Goal: Information Seeking & Learning: Learn about a topic

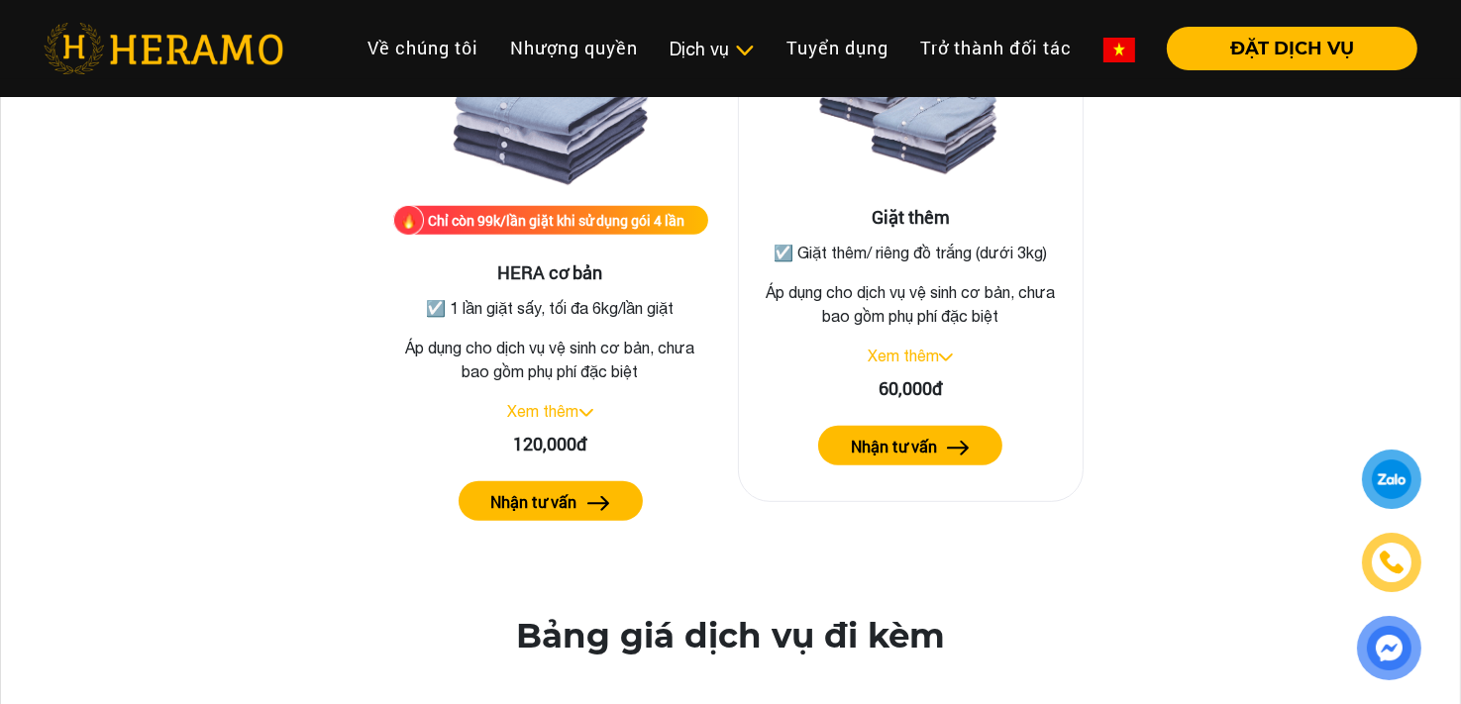
scroll to position [801, 0]
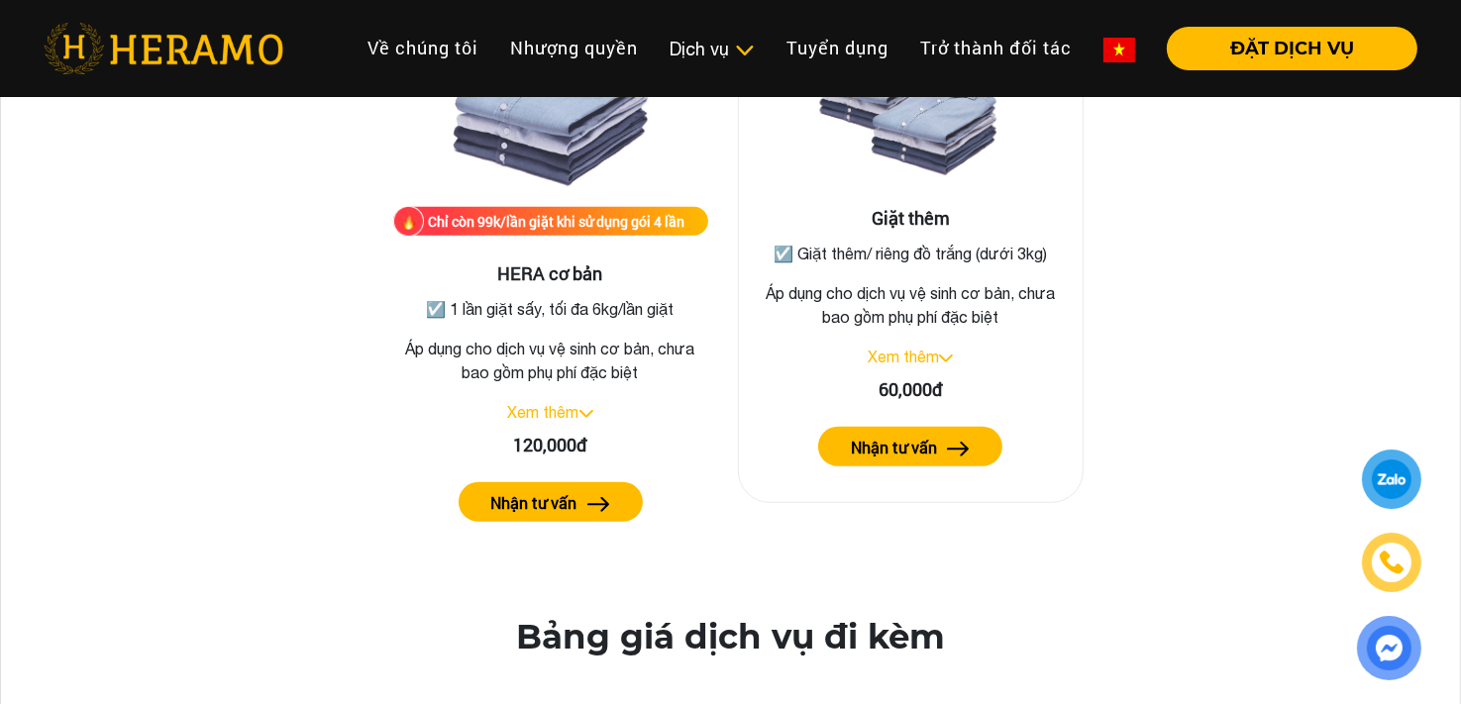
click at [952, 356] on img at bounding box center [946, 359] width 14 height 8
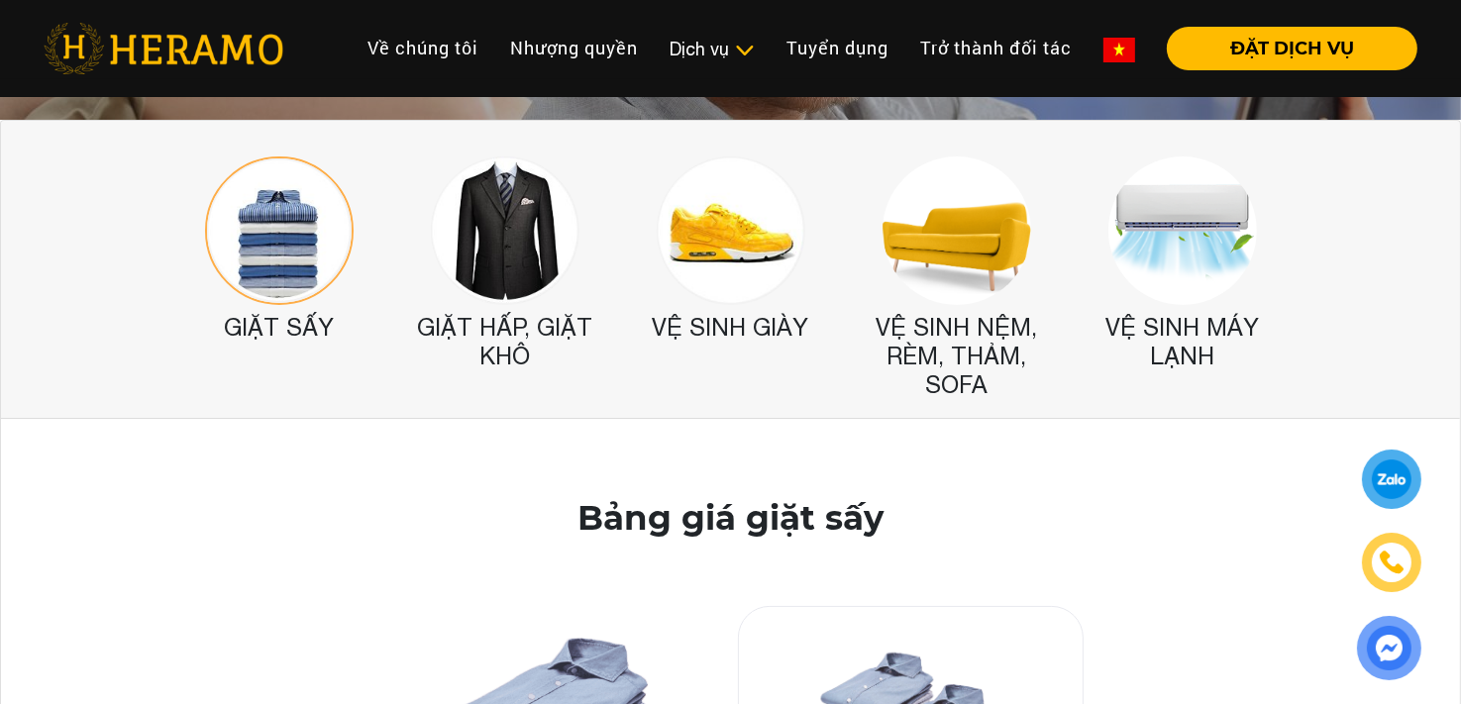
scroll to position [186, 0]
click at [519, 268] on img at bounding box center [505, 232] width 149 height 149
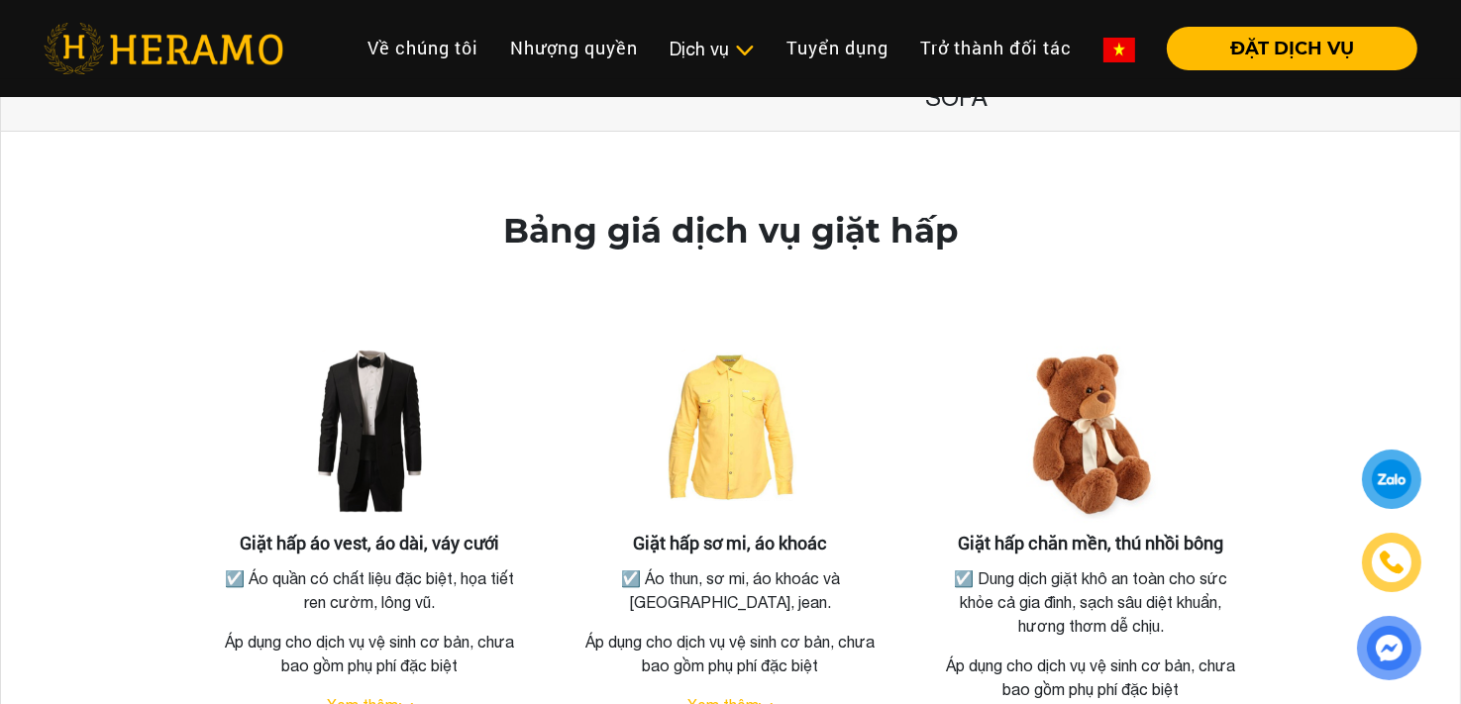
scroll to position [579, 0]
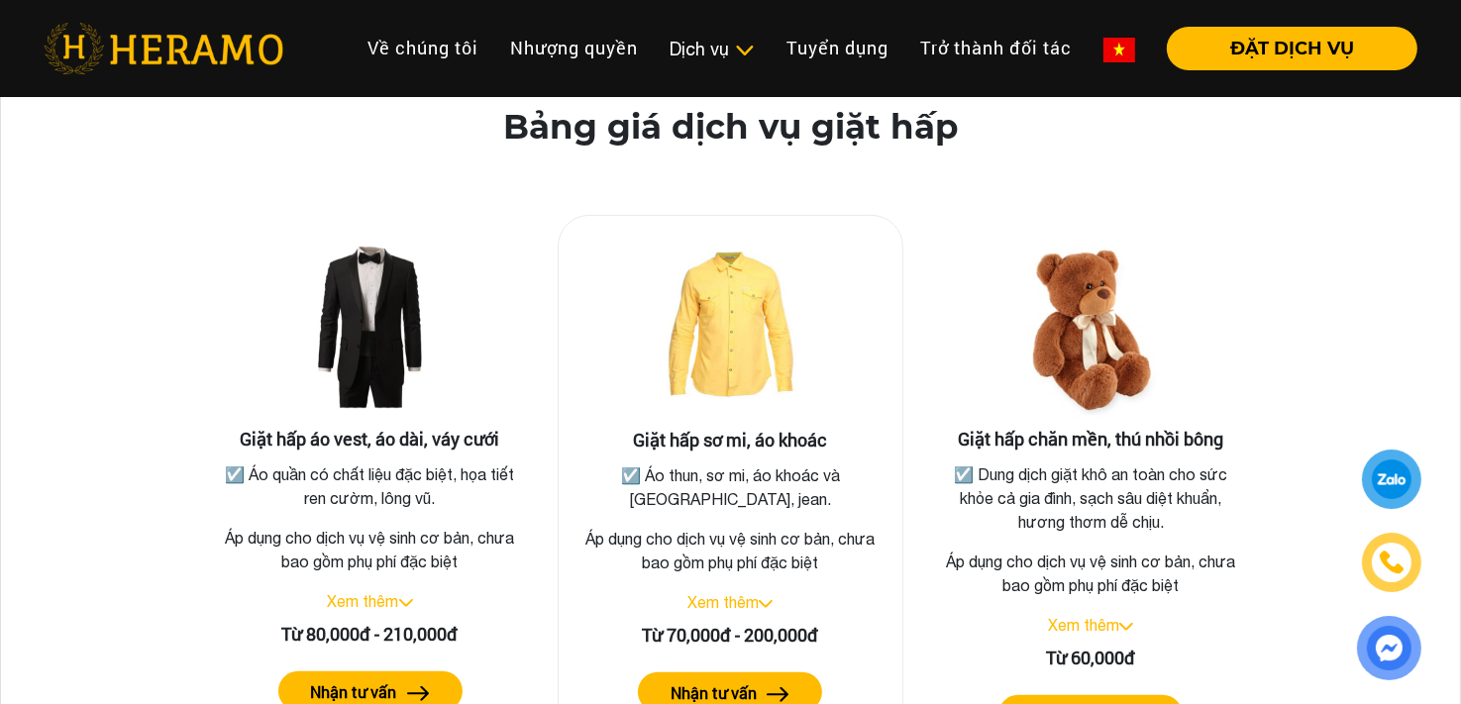
click at [717, 601] on link "Xem thêm" at bounding box center [723, 603] width 71 height 18
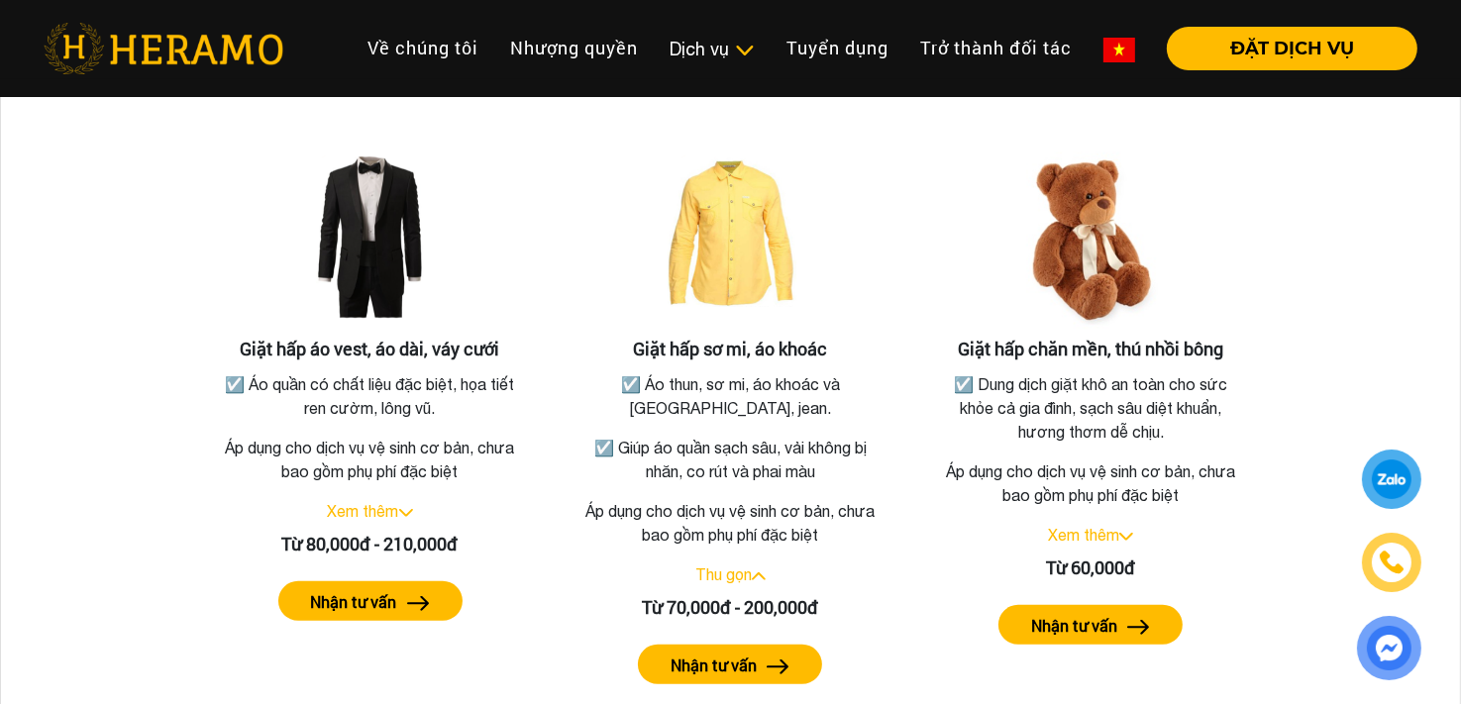
scroll to position [672, 0]
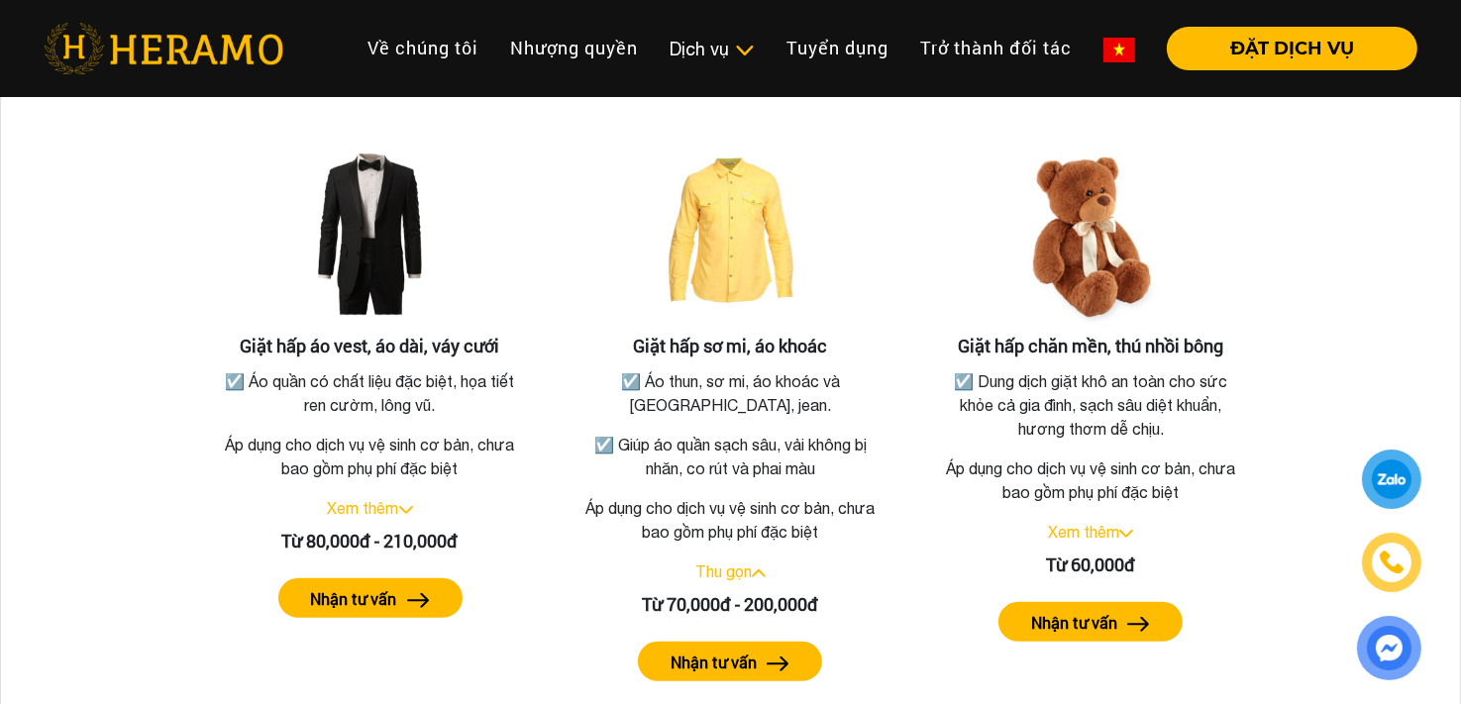
click at [1375, 471] on div at bounding box center [1392, 480] width 37 height 36
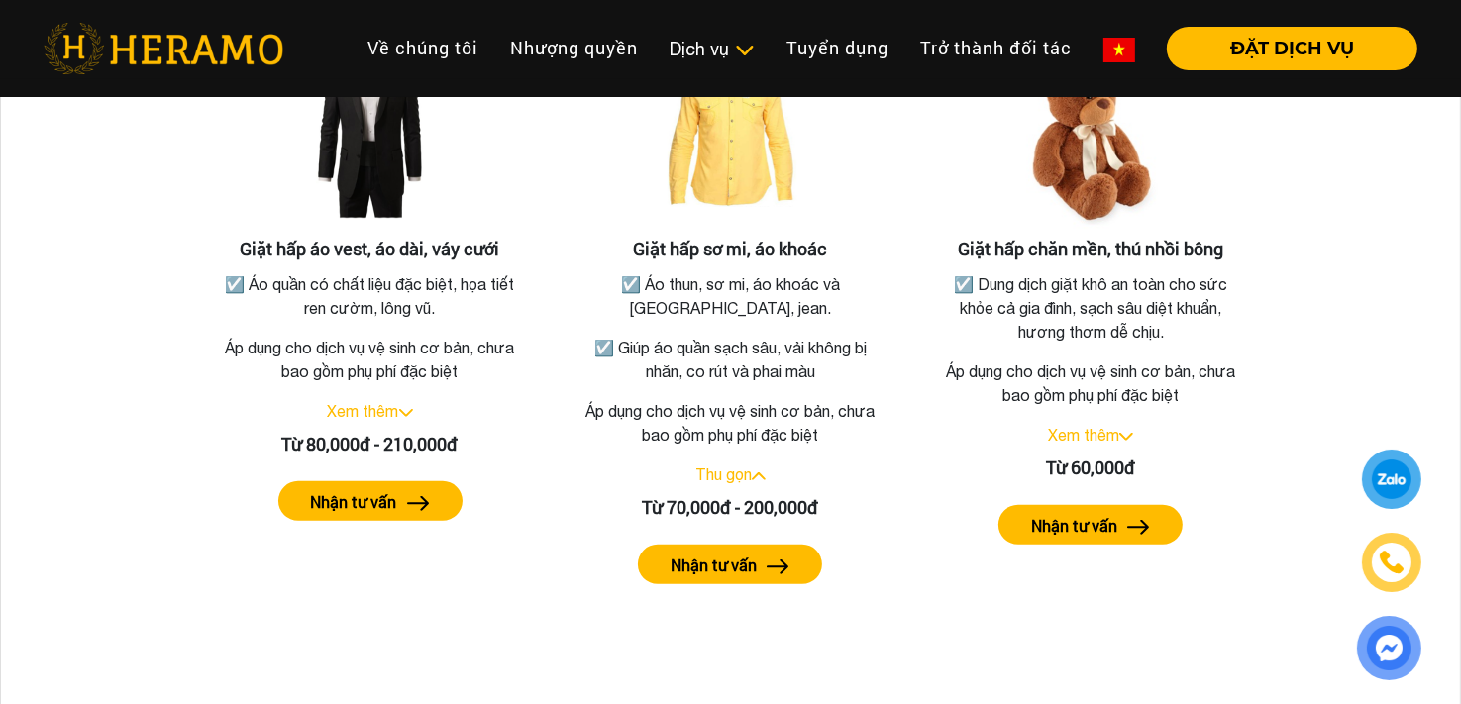
scroll to position [770, 0]
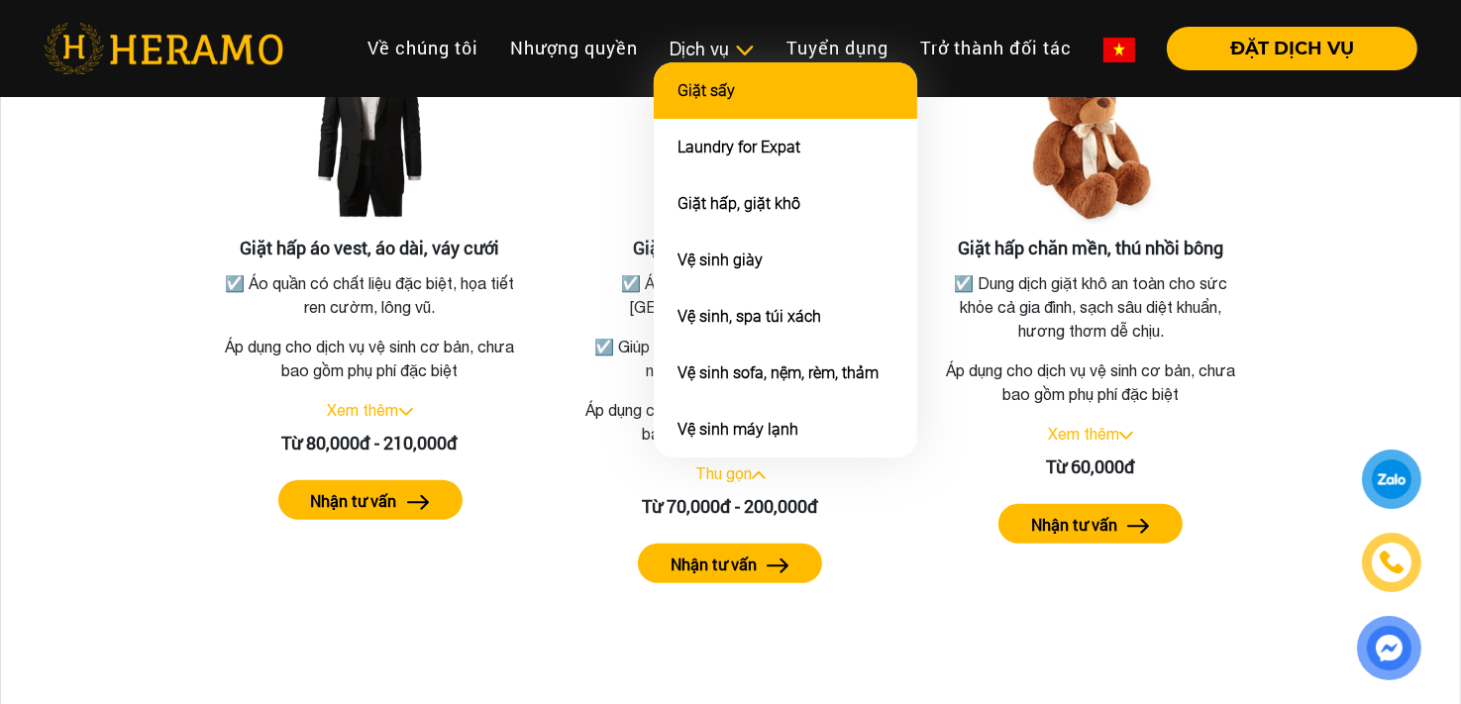
click at [704, 77] on li "Giặt sấy" at bounding box center [786, 90] width 264 height 56
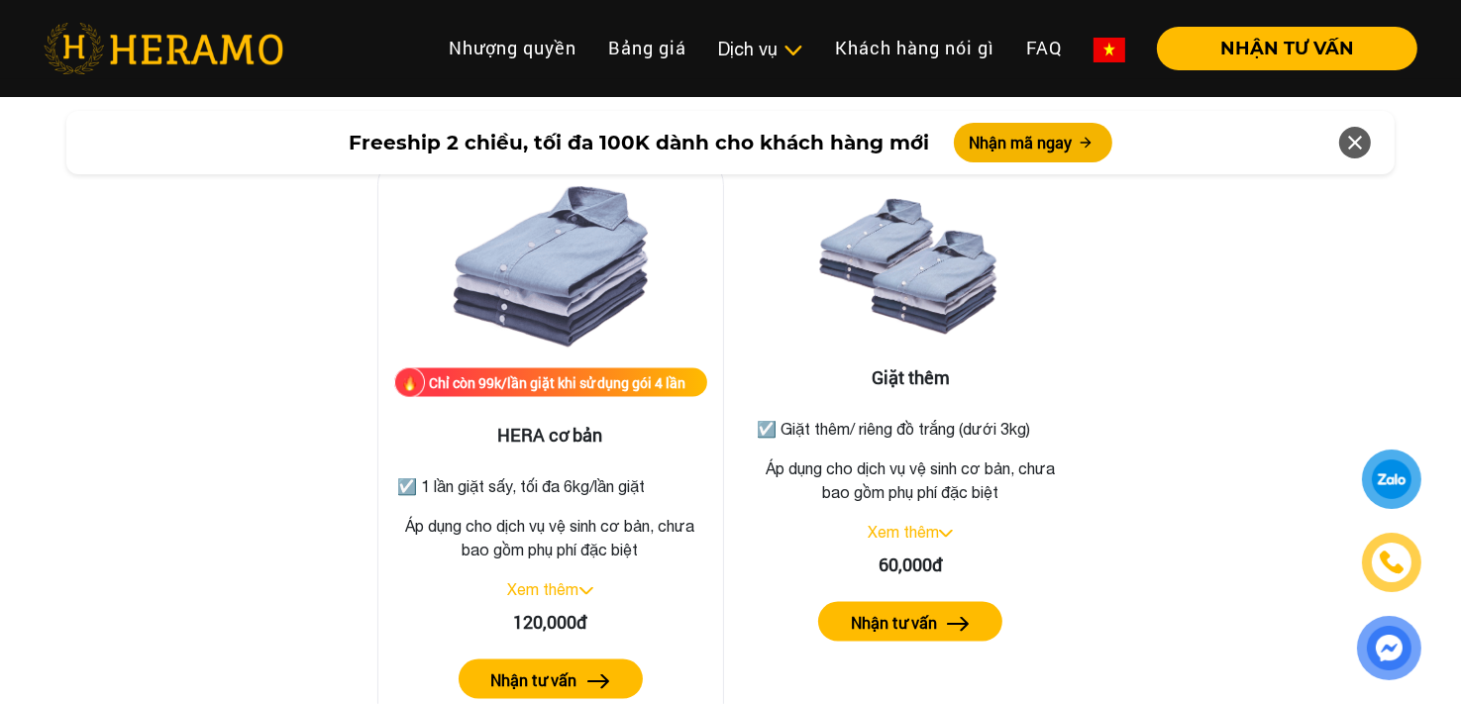
scroll to position [2491, 0]
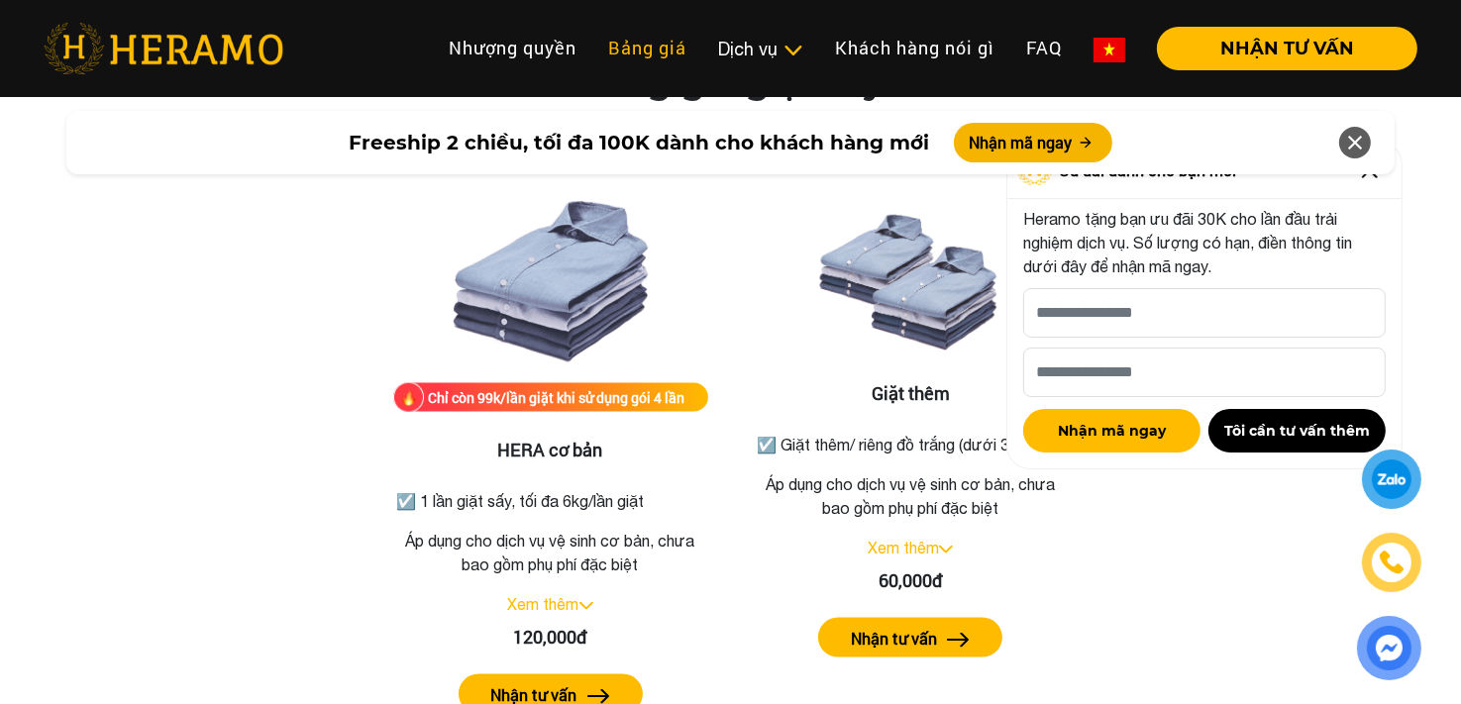
click at [638, 51] on link "Bảng giá" at bounding box center [648, 48] width 110 height 43
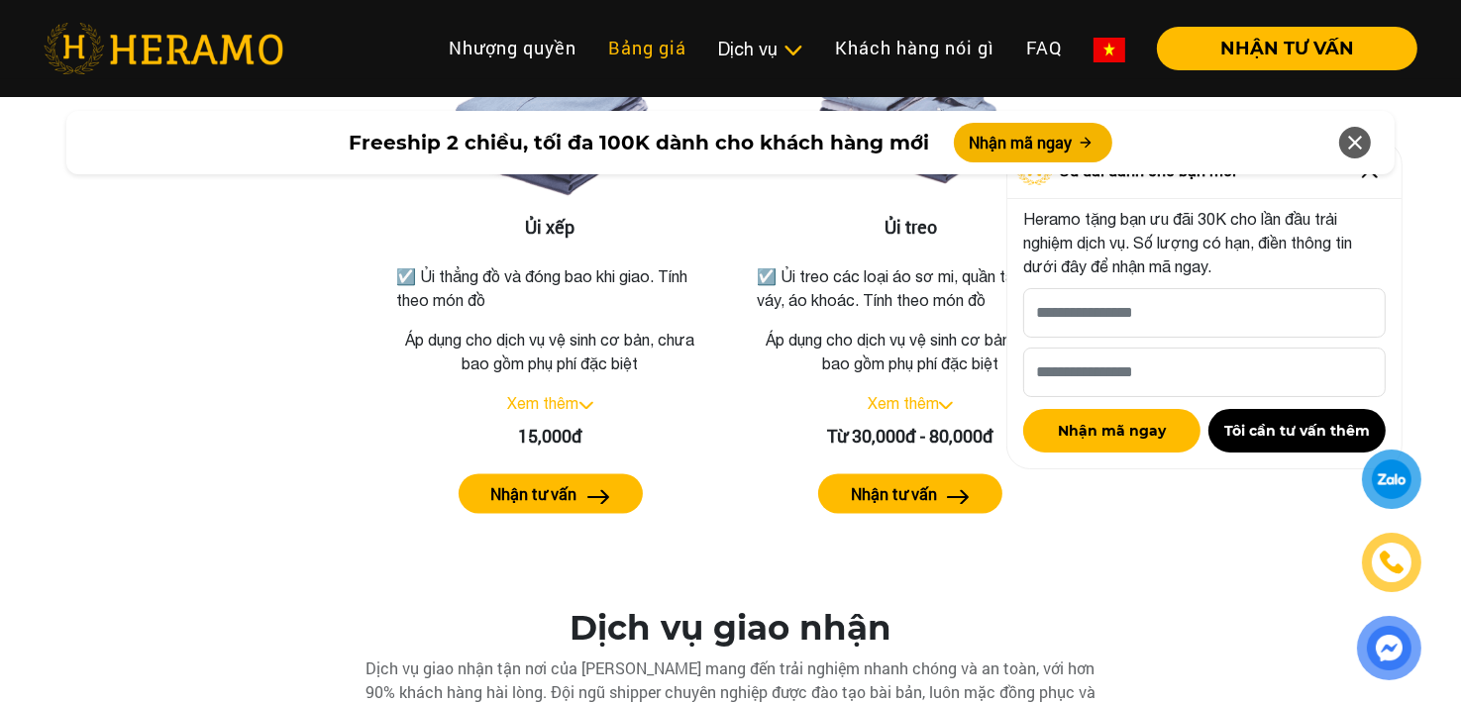
scroll to position [3400, 0]
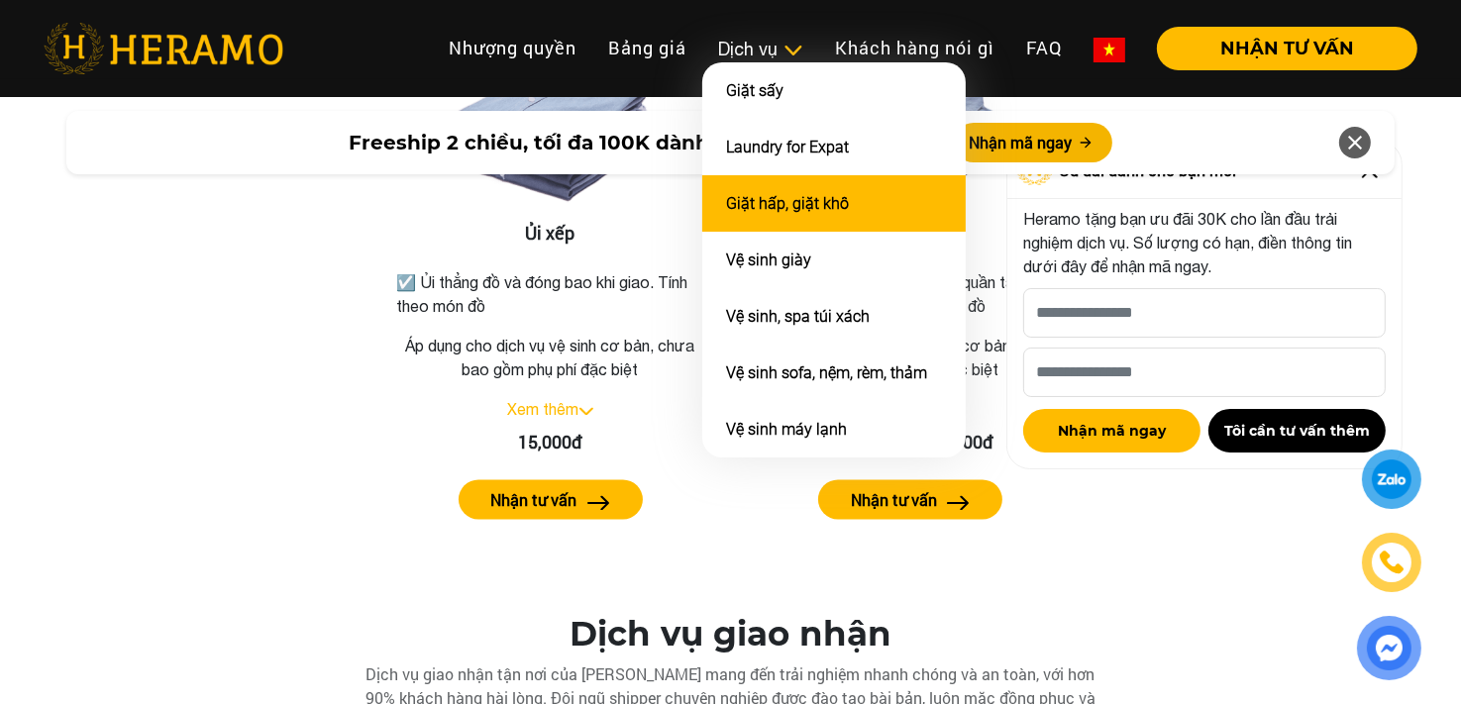
click at [758, 201] on link "Giặt hấp, giặt khô" at bounding box center [787, 203] width 123 height 19
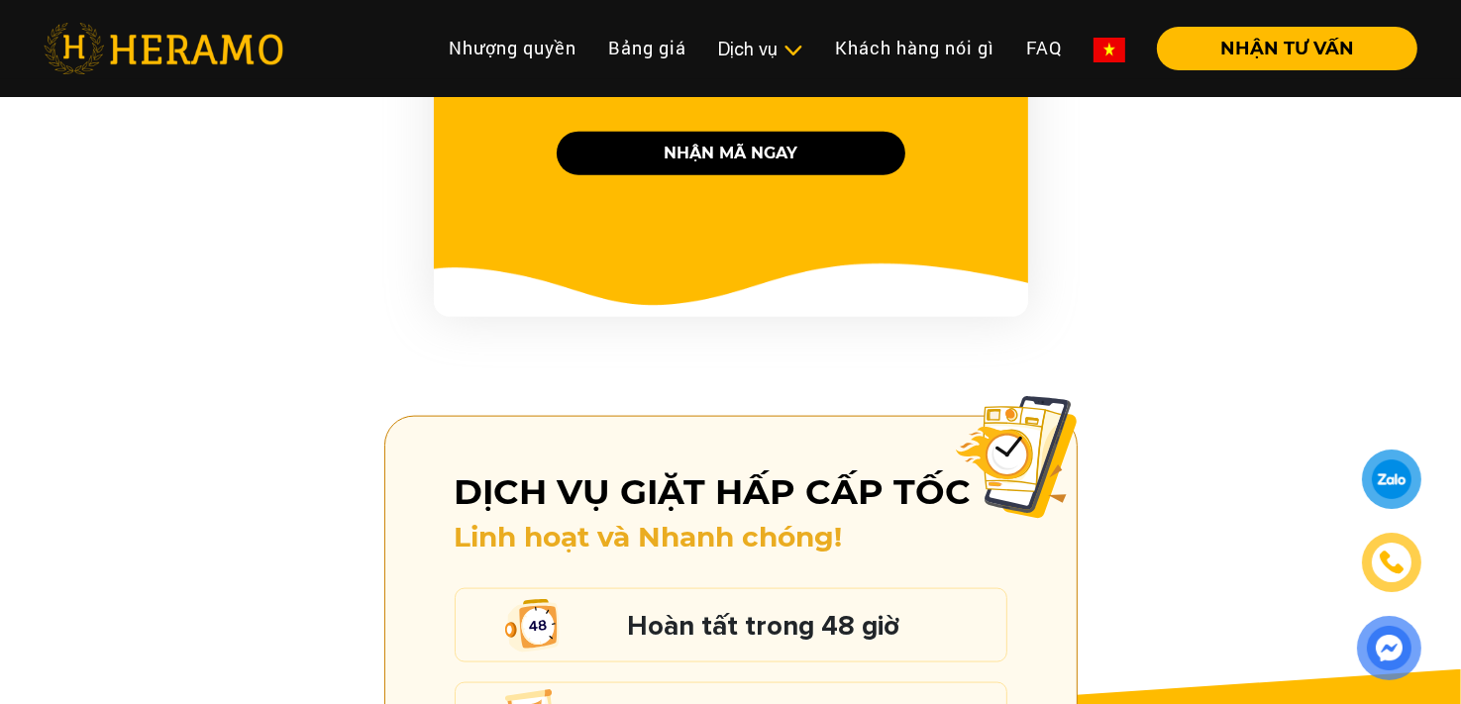
scroll to position [2417, 0]
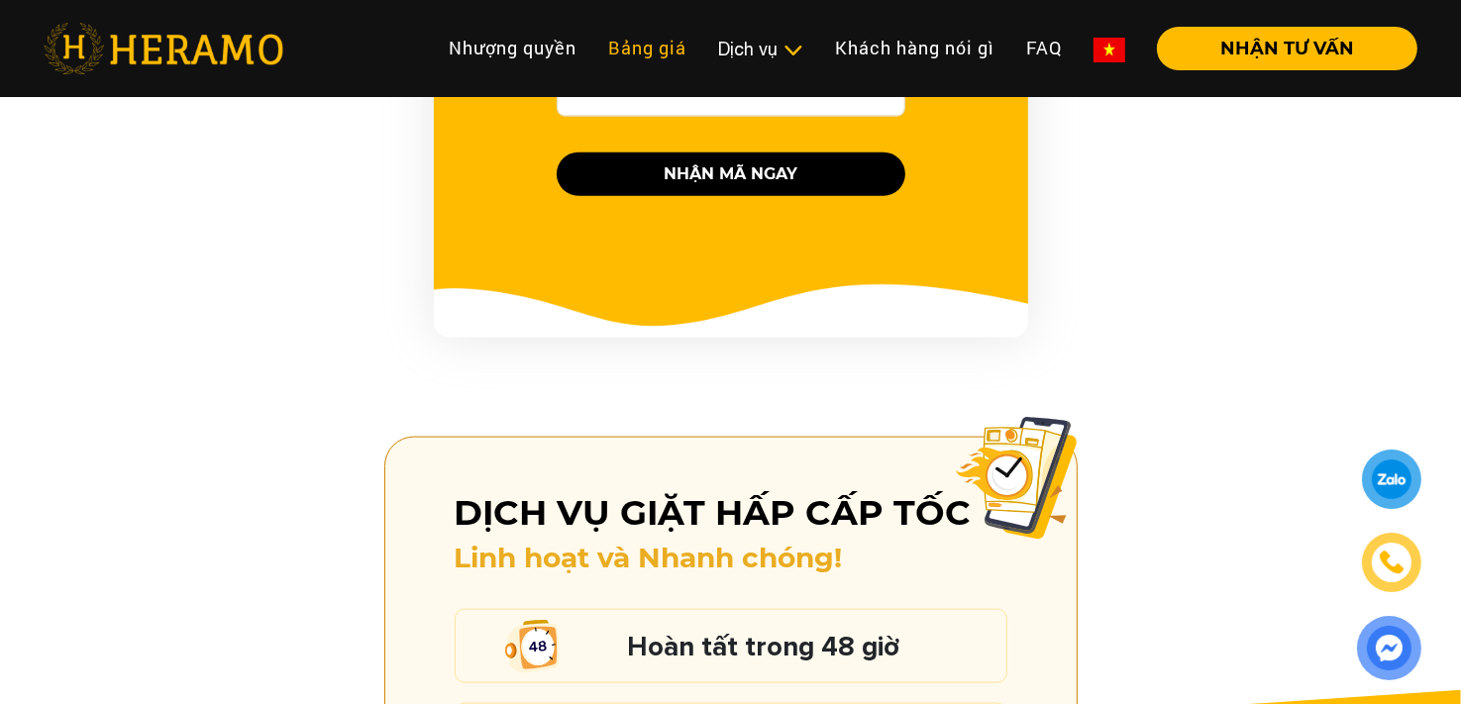
click at [644, 40] on link "Bảng giá" at bounding box center [648, 48] width 110 height 43
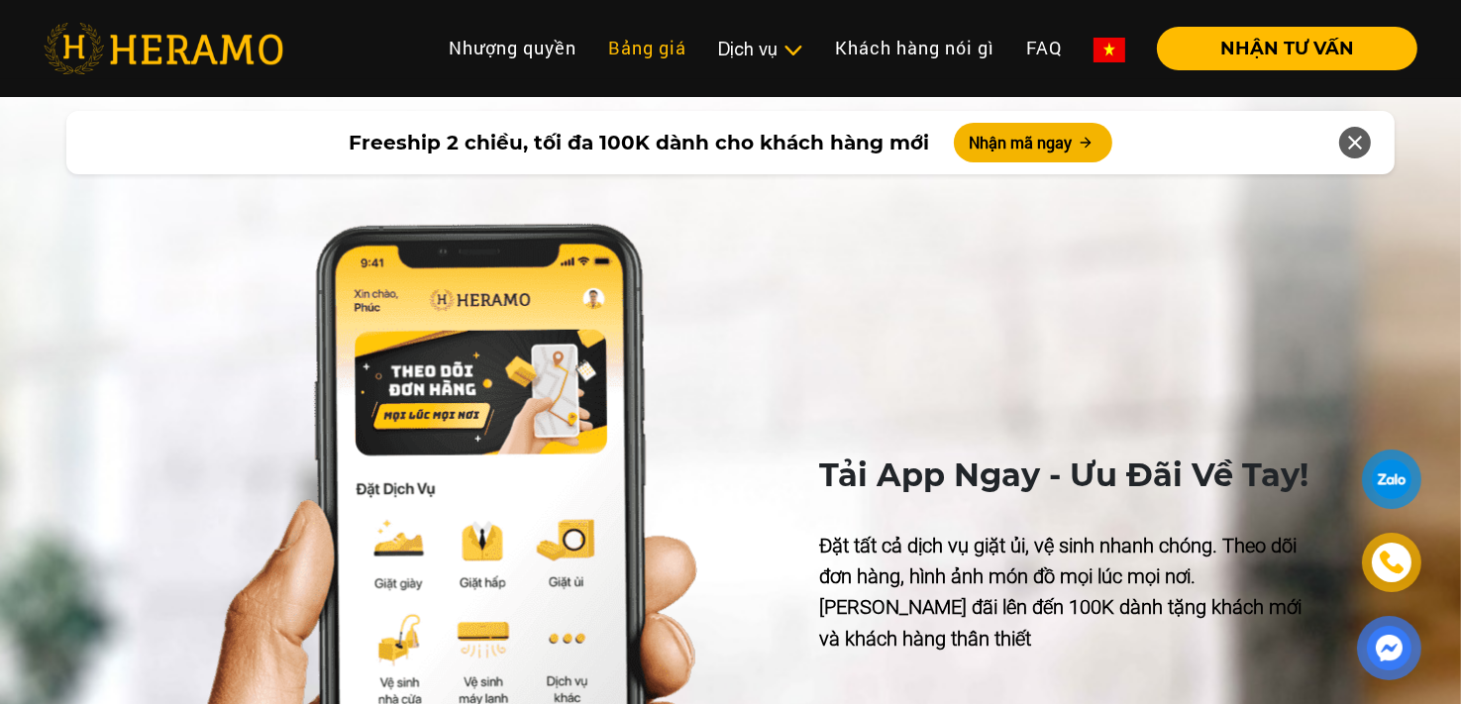
scroll to position [8894, 0]
